Goal: Find specific page/section: Find specific page/section

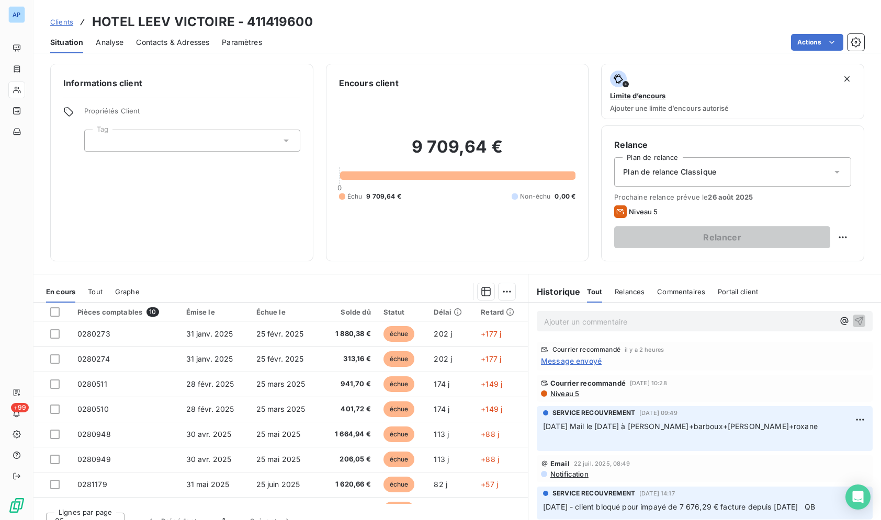
click at [462, 61] on div "Informations client Propriétés Client Tag Encours client 9 709,64 € 0 Échu 9 70…" at bounding box center [456, 289] width 847 height 463
click at [446, 51] on div "Situation Analyse Contacts & Adresses Paramètres Actions" at bounding box center [456, 42] width 847 height 22
click at [436, 15] on div "Clients HOTEL LEEV VICTOIRE - 411419600" at bounding box center [456, 22] width 847 height 19
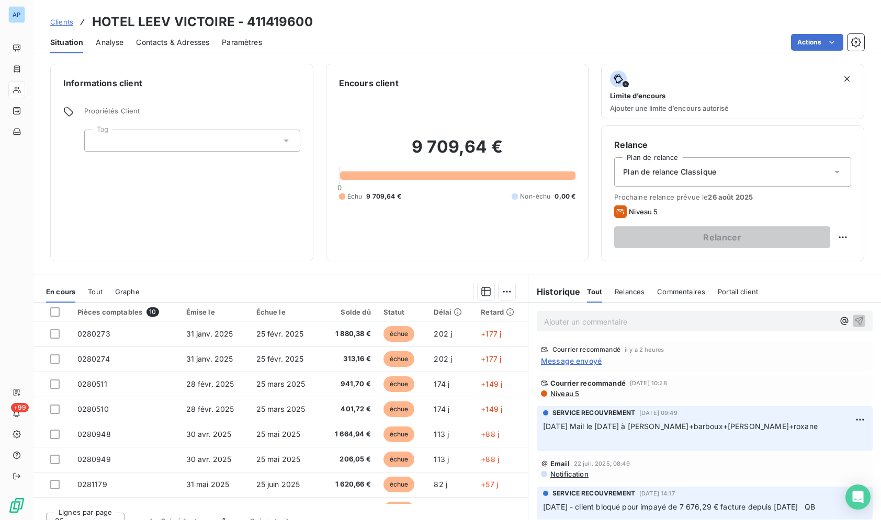
click at [503, 33] on div "Situation Analyse Contacts & Adresses Paramètres Actions" at bounding box center [456, 42] width 847 height 22
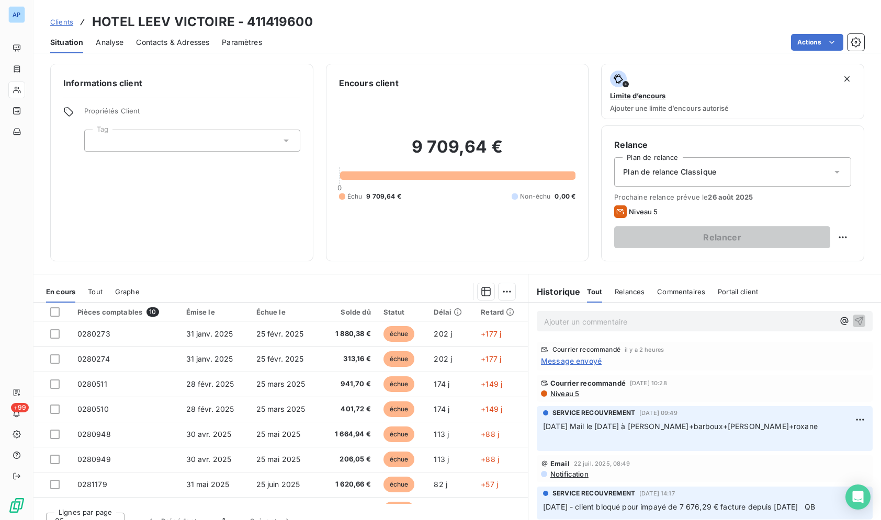
click at [503, 33] on div "Situation Analyse Contacts & Adresses Paramètres Actions" at bounding box center [456, 42] width 847 height 22
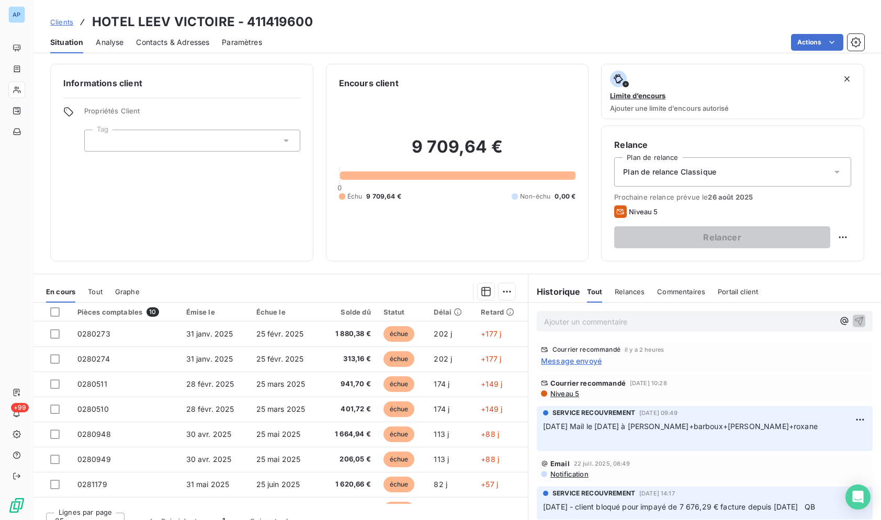
click at [503, 33] on div "Situation Analyse Contacts & Adresses Paramètres Actions" at bounding box center [456, 42] width 847 height 22
click at [364, 34] on div "Actions" at bounding box center [569, 42] width 589 height 17
click at [320, 32] on div "Situation Analyse Contacts & Adresses Paramètres Actions" at bounding box center [456, 42] width 847 height 22
click at [464, 44] on div "Actions" at bounding box center [569, 42] width 589 height 17
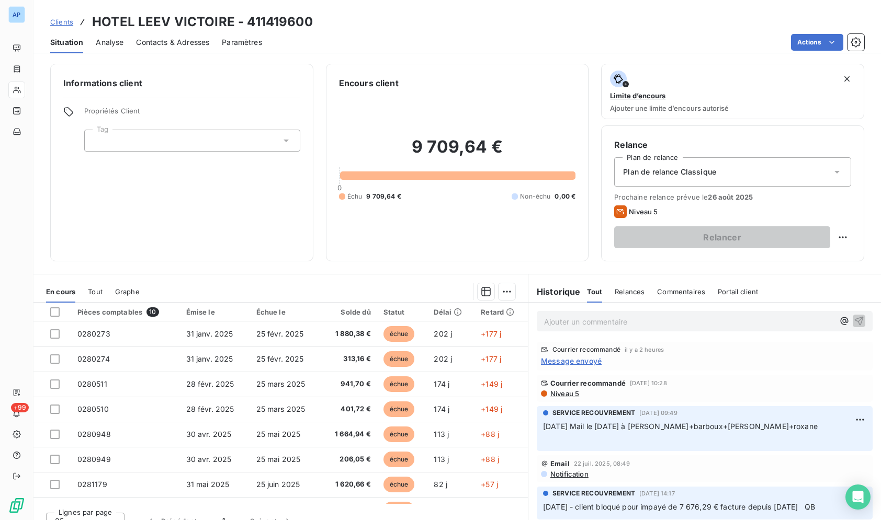
click at [450, 15] on div "Clients HOTEL LEEV VICTOIRE - 411419600" at bounding box center [456, 22] width 847 height 19
click at [444, 16] on div "Clients HOTEL LEEV VICTOIRE - 411419600" at bounding box center [456, 22] width 847 height 19
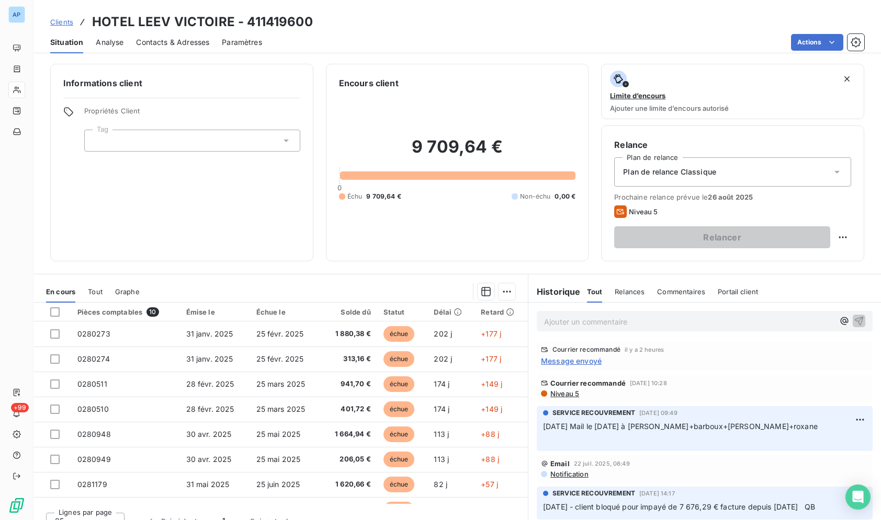
click at [444, 16] on div "Clients HOTEL LEEV VICTOIRE - 411419600" at bounding box center [456, 22] width 847 height 19
click at [450, 20] on div "Clients HOTEL LEEV VICTOIRE - 411419600" at bounding box center [456, 22] width 847 height 19
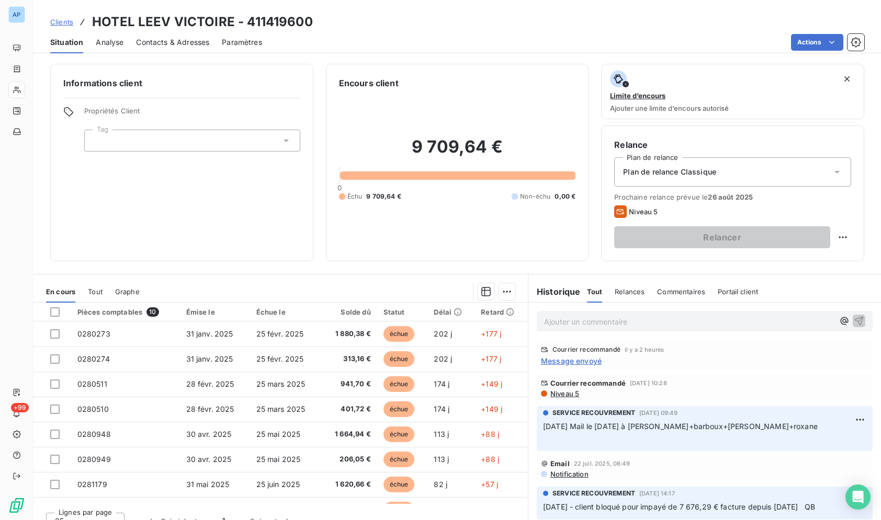
click at [450, 20] on div "Clients HOTEL LEEV VICTOIRE - 411419600" at bounding box center [456, 22] width 847 height 19
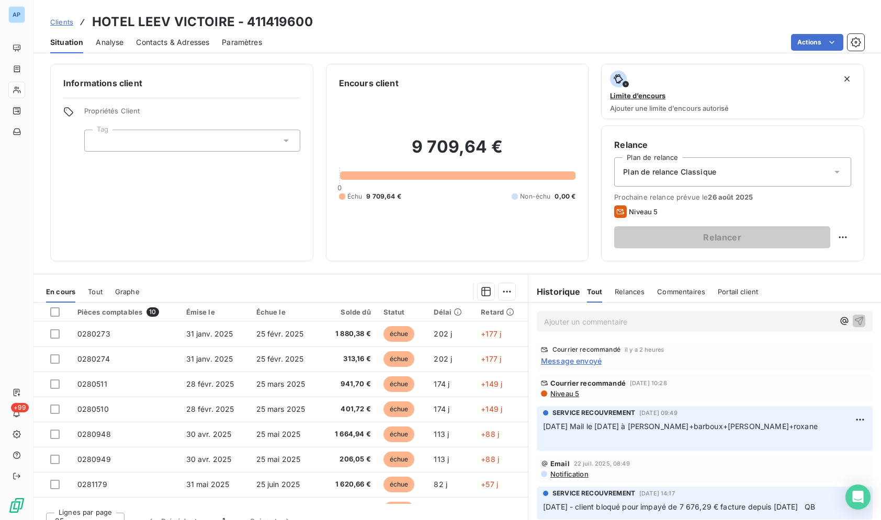
click at [450, 20] on div "Clients HOTEL LEEV VICTOIRE - 411419600" at bounding box center [456, 22] width 847 height 19
click at [519, 33] on div "Situation Analyse Contacts & Adresses Paramètres Actions" at bounding box center [456, 42] width 847 height 22
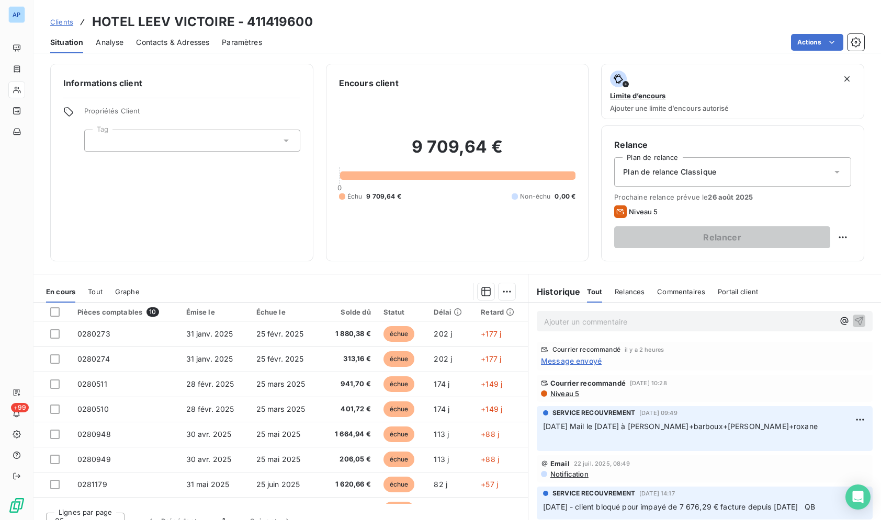
click at [519, 33] on div "Situation Analyse Contacts & Adresses Paramètres Actions" at bounding box center [456, 42] width 847 height 22
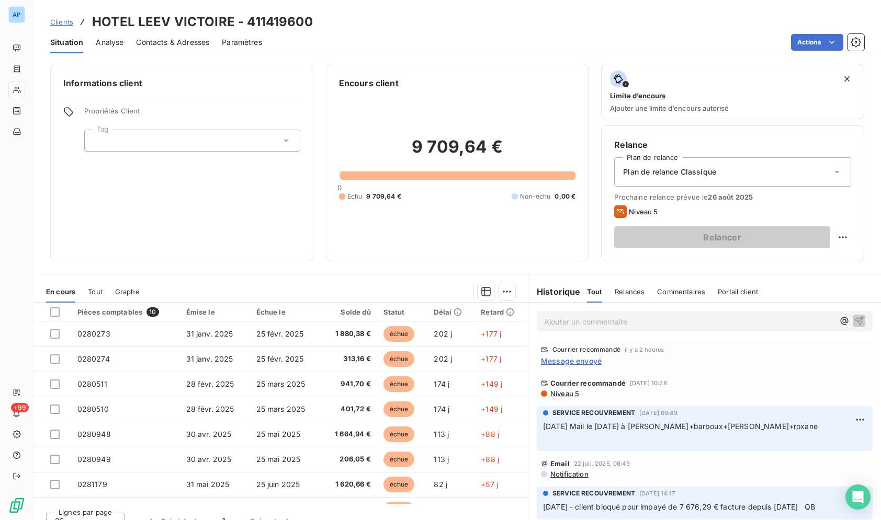
click at [519, 33] on div "Situation Analyse Contacts & Adresses Paramètres Actions" at bounding box center [456, 42] width 847 height 22
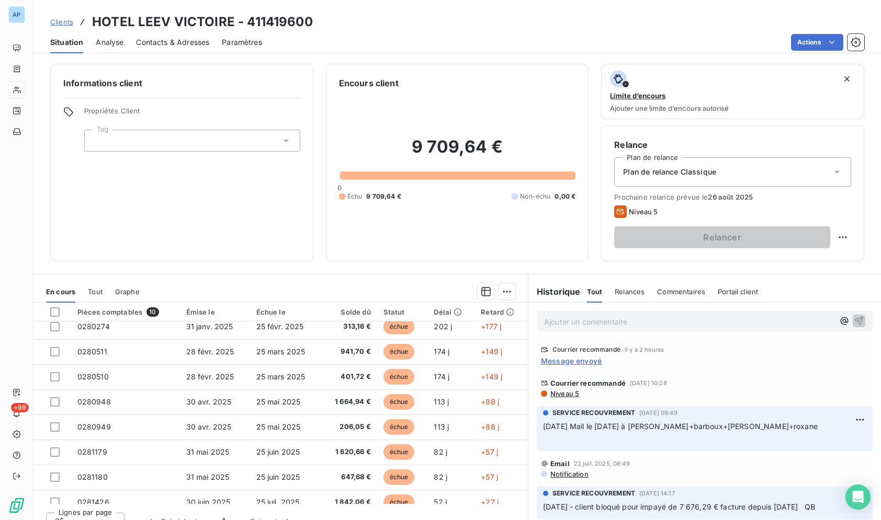
scroll to position [34, 0]
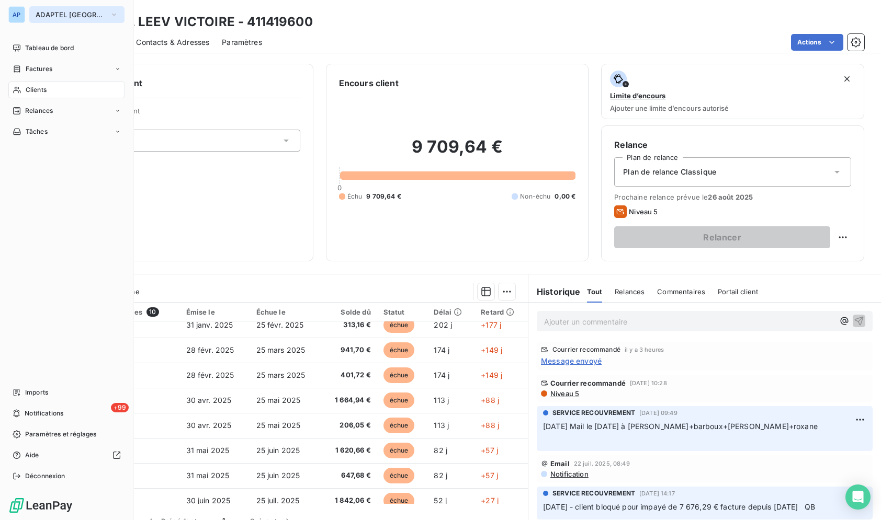
click at [60, 19] on button "ADAPTEL PARIS" at bounding box center [76, 14] width 95 height 17
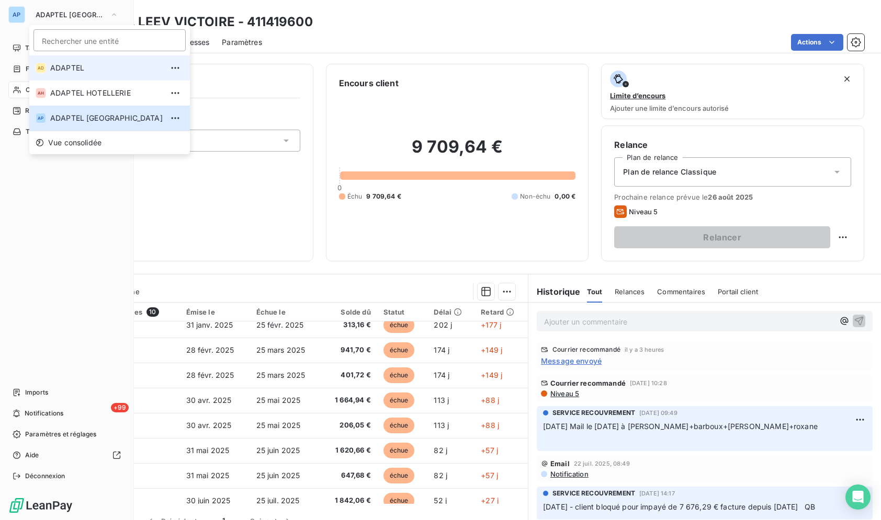
click at [93, 71] on span "ADAPTEL" at bounding box center [106, 68] width 112 height 10
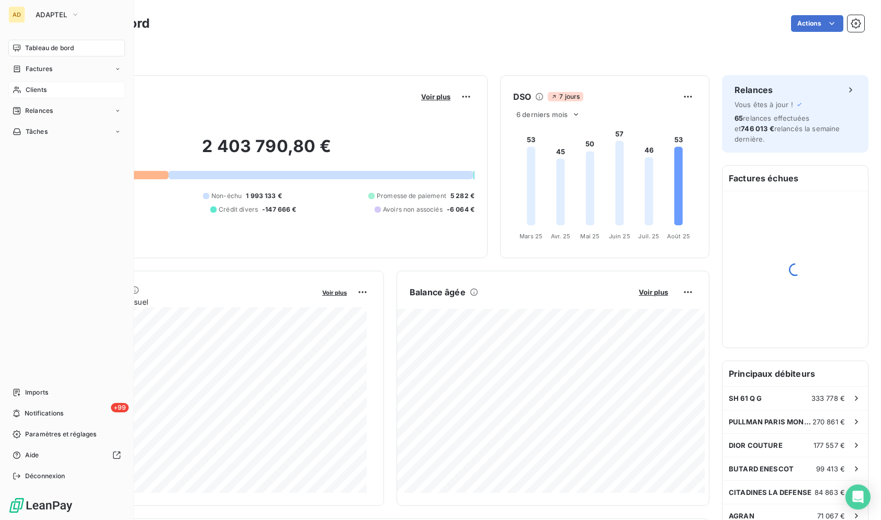
click at [45, 97] on div "Clients" at bounding box center [66, 90] width 117 height 17
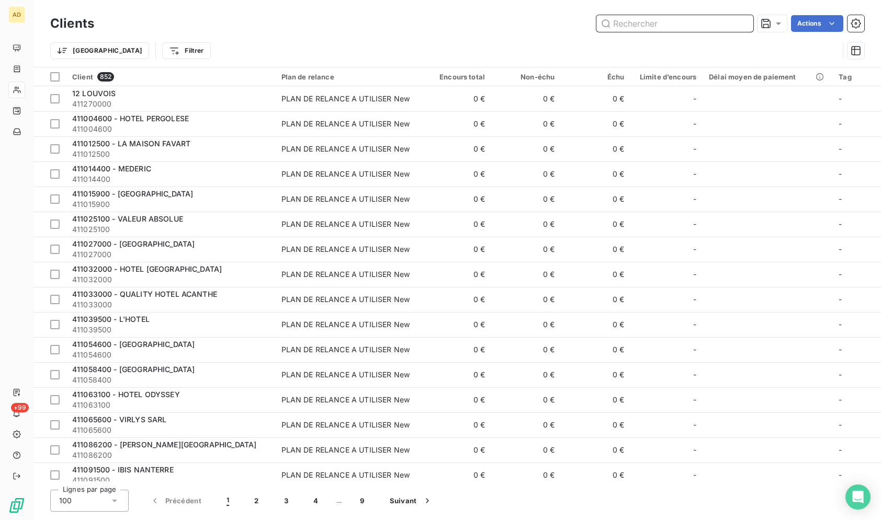
click at [673, 27] on input "text" at bounding box center [674, 23] width 157 height 17
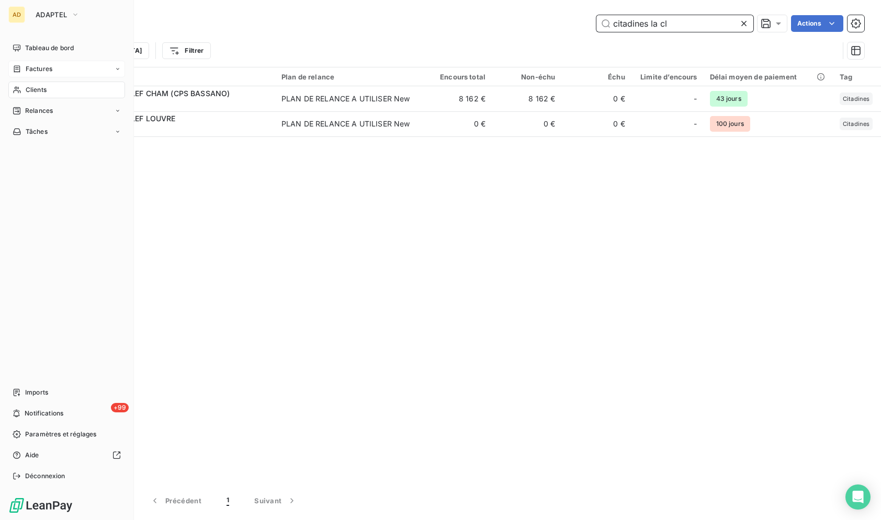
type input "citadines la cl"
click at [24, 72] on div "Factures" at bounding box center [33, 68] width 40 height 9
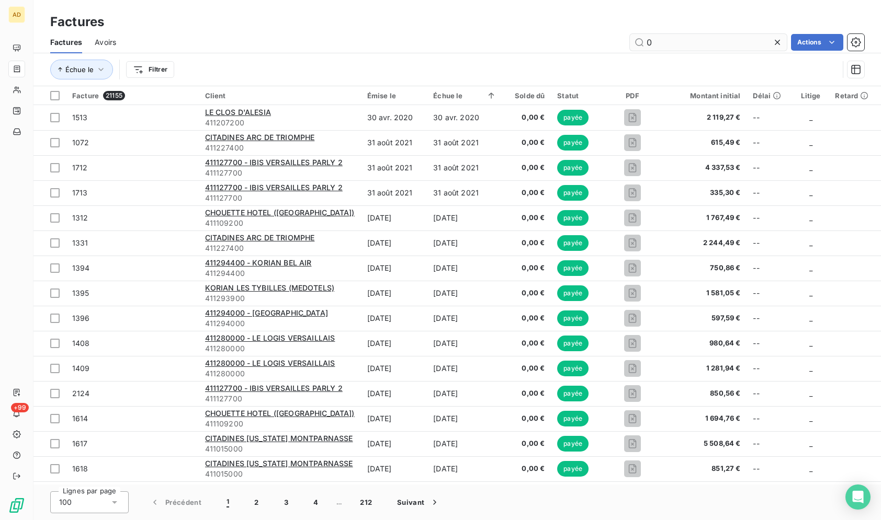
click at [707, 45] on input "0" at bounding box center [708, 42] width 157 height 17
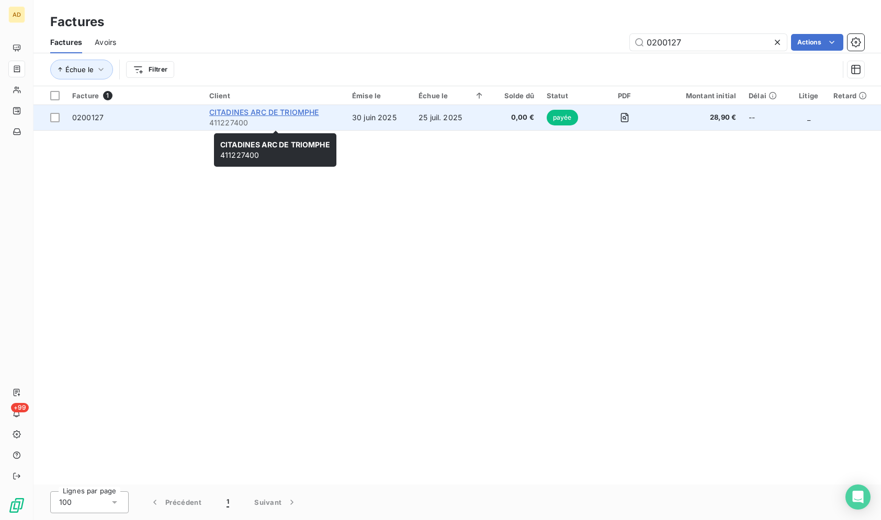
type input "0200127"
click at [296, 115] on span "CITADINES ARC DE TRIOMPHE" at bounding box center [264, 112] width 110 height 9
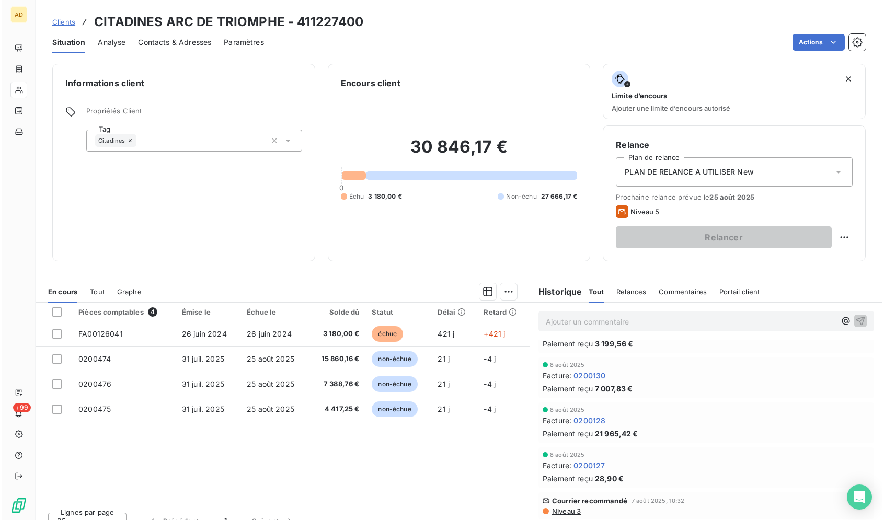
scroll to position [96, 0]
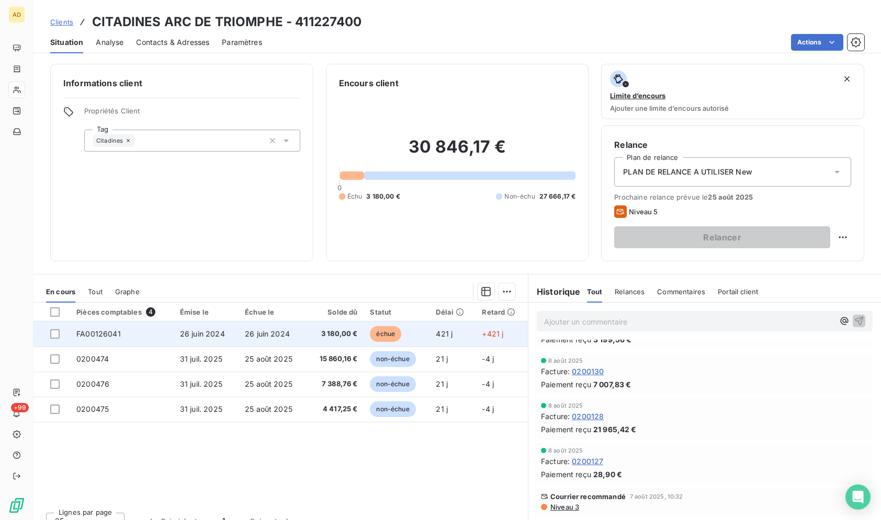
click at [302, 334] on td "26 juin 2024" at bounding box center [272, 334] width 68 height 25
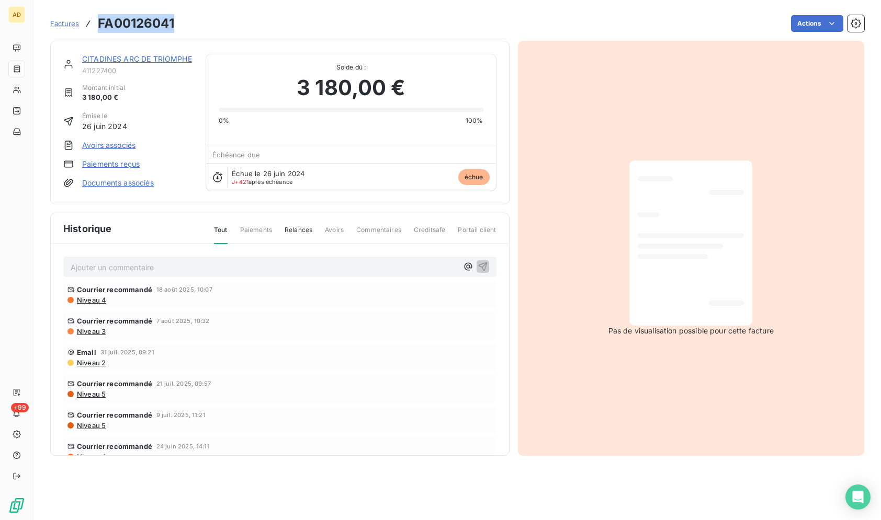
drag, startPoint x: 178, startPoint y: 25, endPoint x: 93, endPoint y: 30, distance: 85.4
click at [93, 30] on div "Factures FA00126041 Actions" at bounding box center [457, 24] width 814 height 22
copy div "FA00126041"
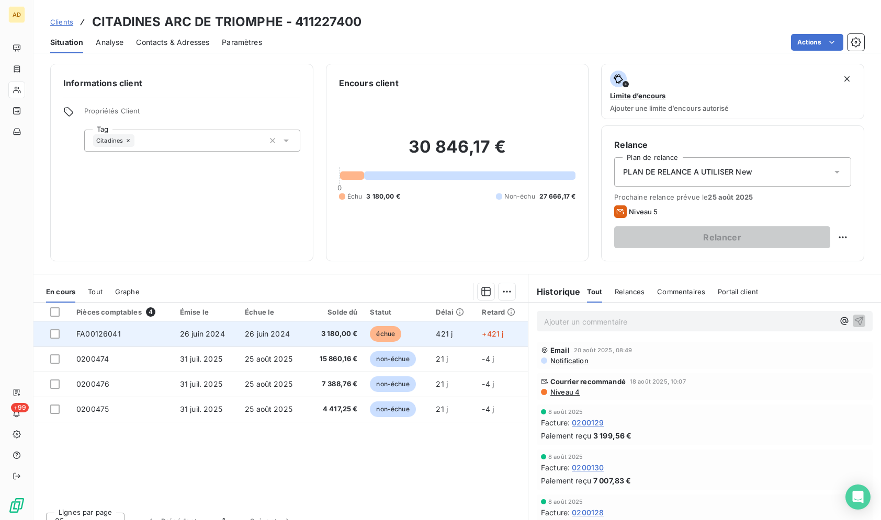
click at [387, 337] on span "échue" at bounding box center [385, 334] width 31 height 16
